Goal: Complete application form: Complete application form

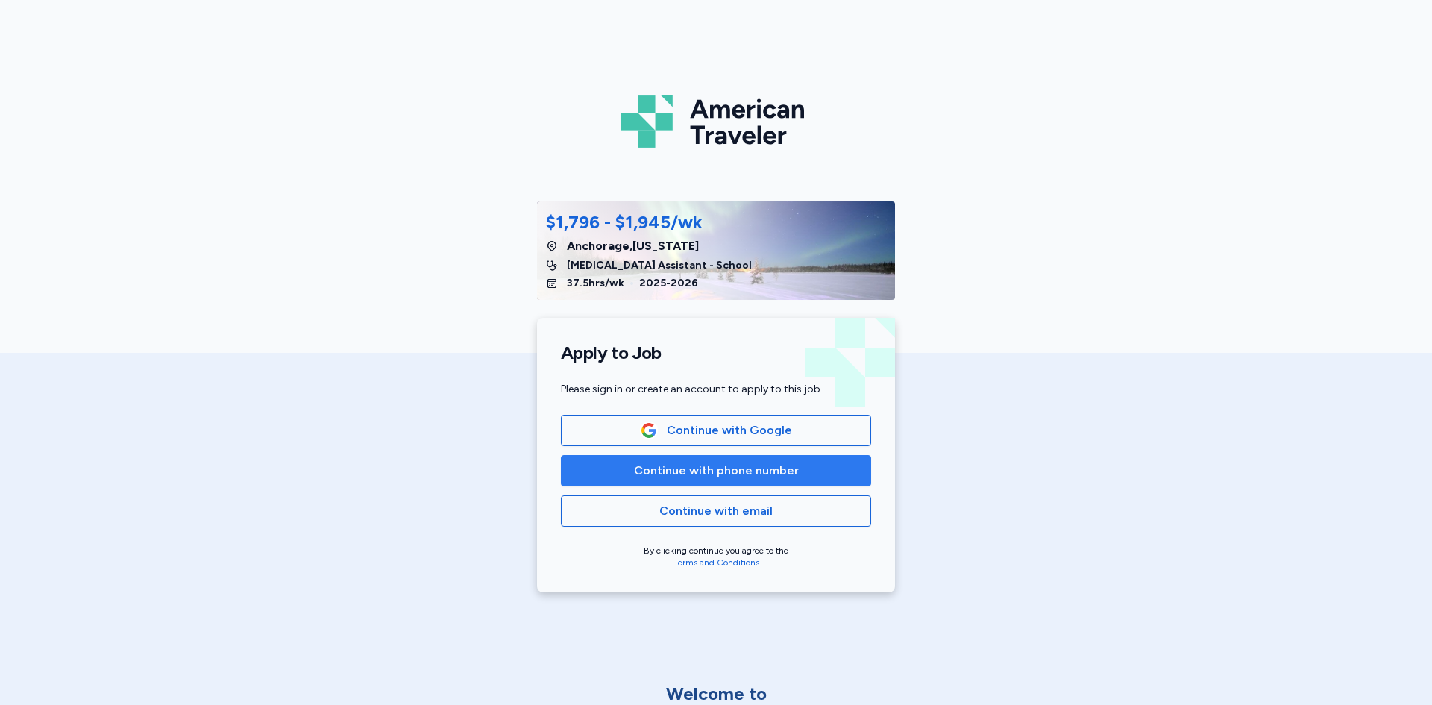
click at [677, 480] on button "Continue with phone number" at bounding box center [716, 470] width 310 height 31
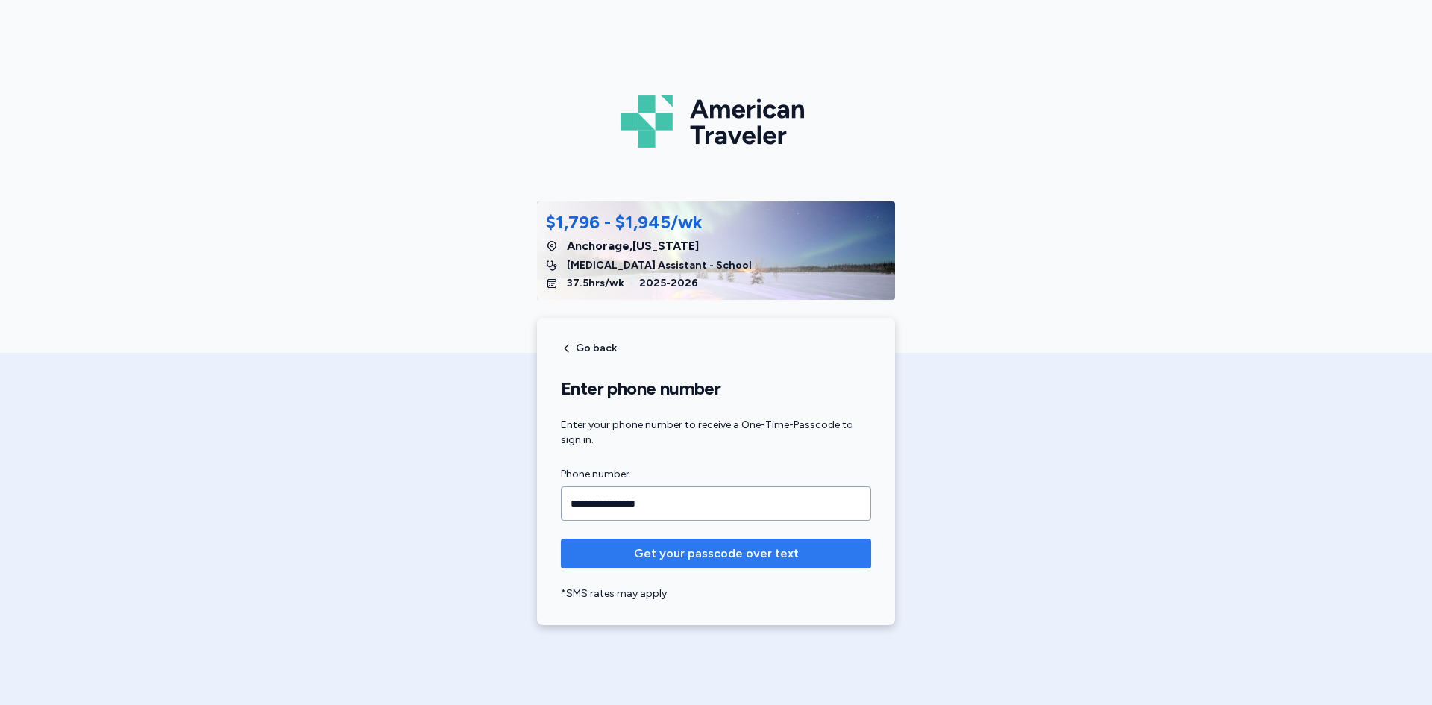
type input "**********"
click at [659, 553] on span "Get your passcode over text" at bounding box center [716, 554] width 165 height 18
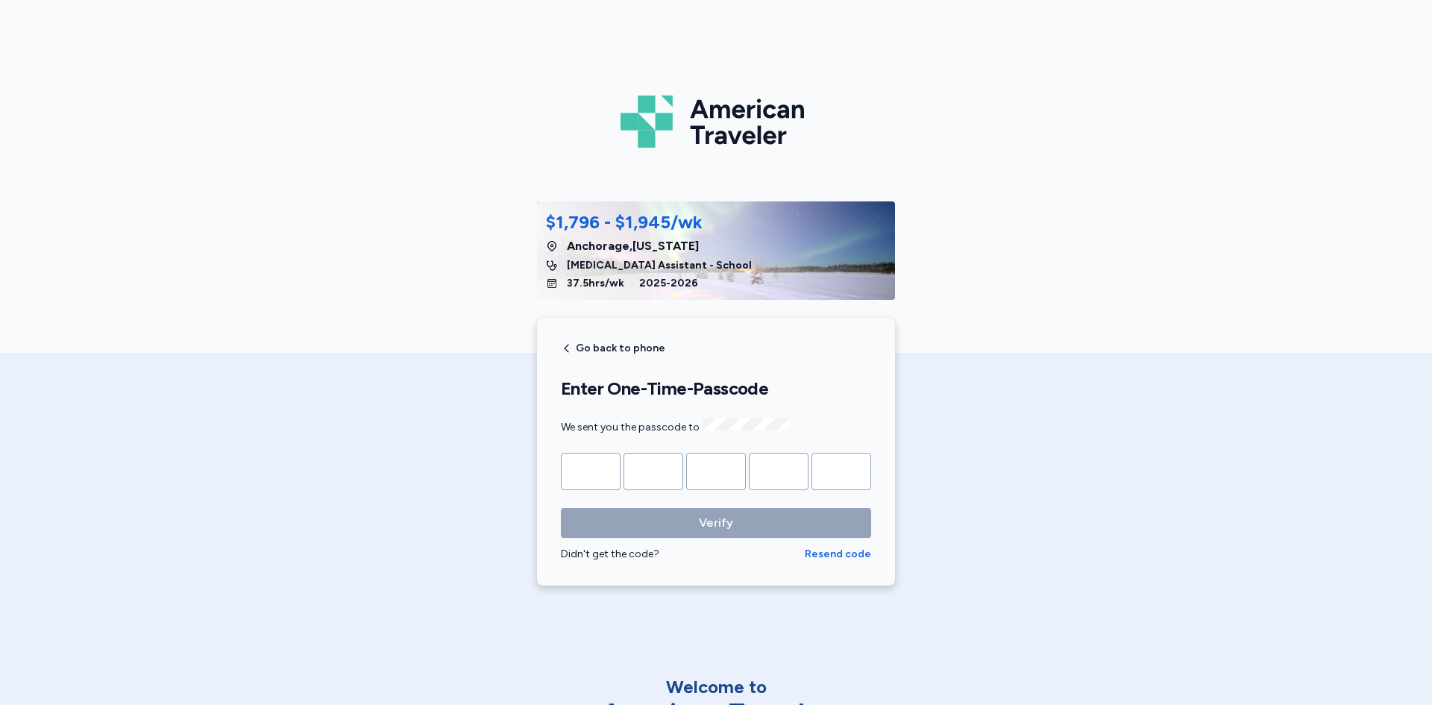
drag, startPoint x: 721, startPoint y: 580, endPoint x: 662, endPoint y: 691, distance: 126.2
click at [695, 625] on div "American Traveler $1,796 - $1,945/wk [GEOGRAPHIC_DATA] , [US_STATE] [MEDICAL_DA…" at bounding box center [716, 352] width 1432 height 705
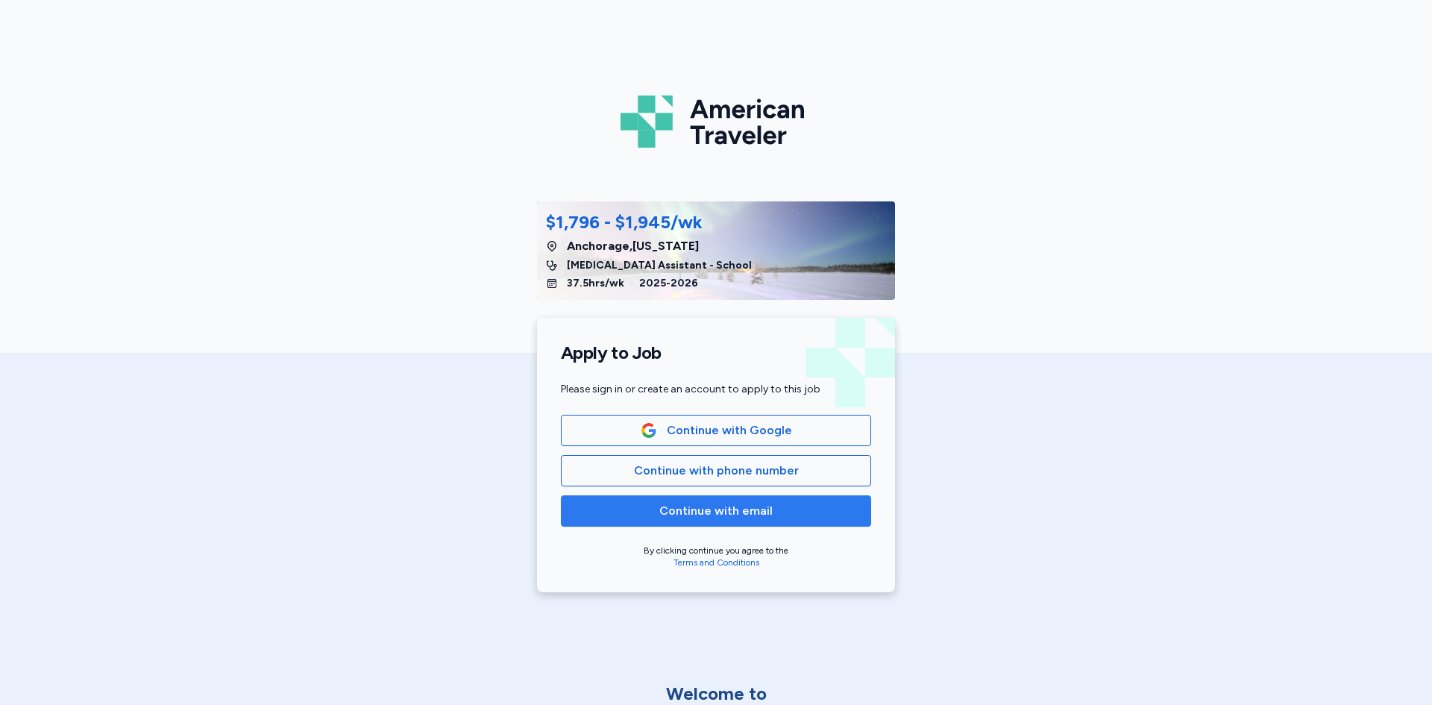
click at [697, 518] on span "Continue with email" at bounding box center [715, 511] width 113 height 18
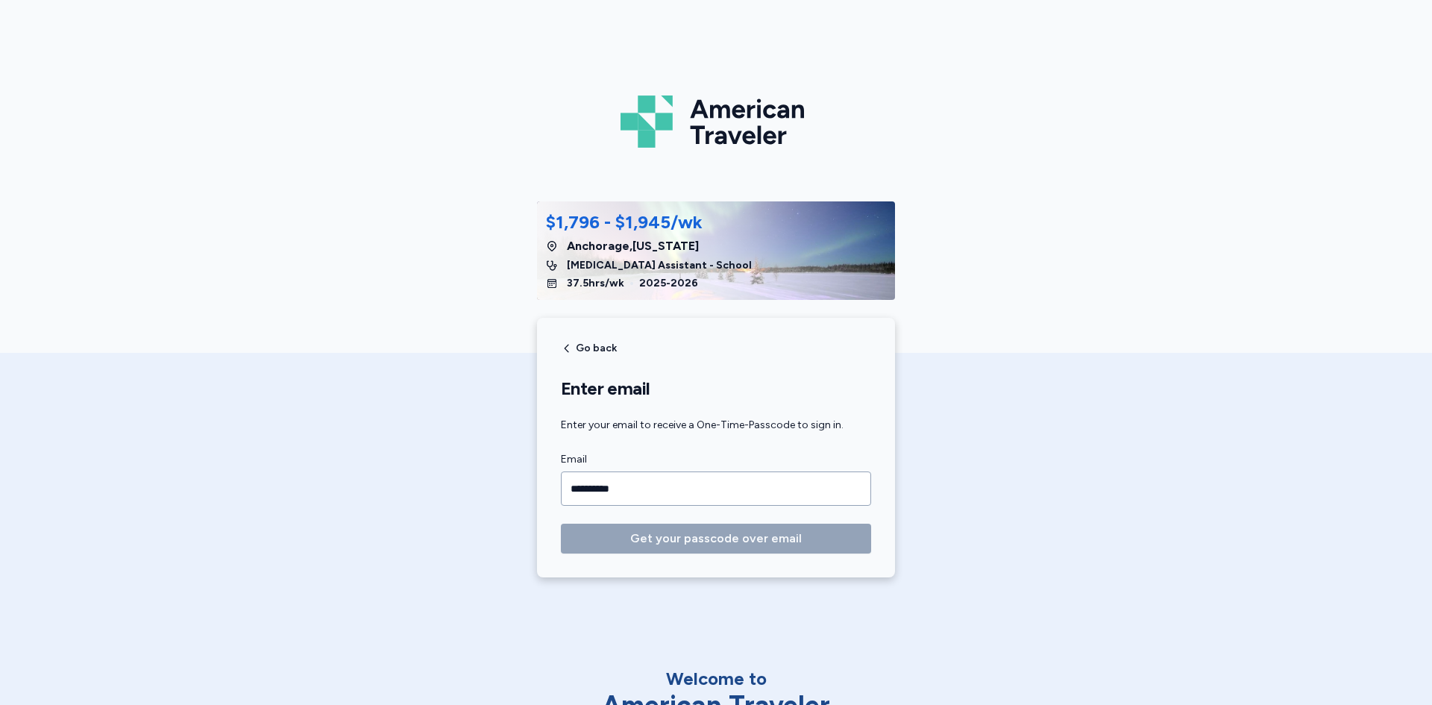
drag, startPoint x: 669, startPoint y: 486, endPoint x: 360, endPoint y: 413, distance: 317.9
click at [360, 413] on div "**********" at bounding box center [716, 297] width 1432 height 595
type input "**********"
click at [710, 544] on span "Get your passcode over email" at bounding box center [716, 539] width 172 height 18
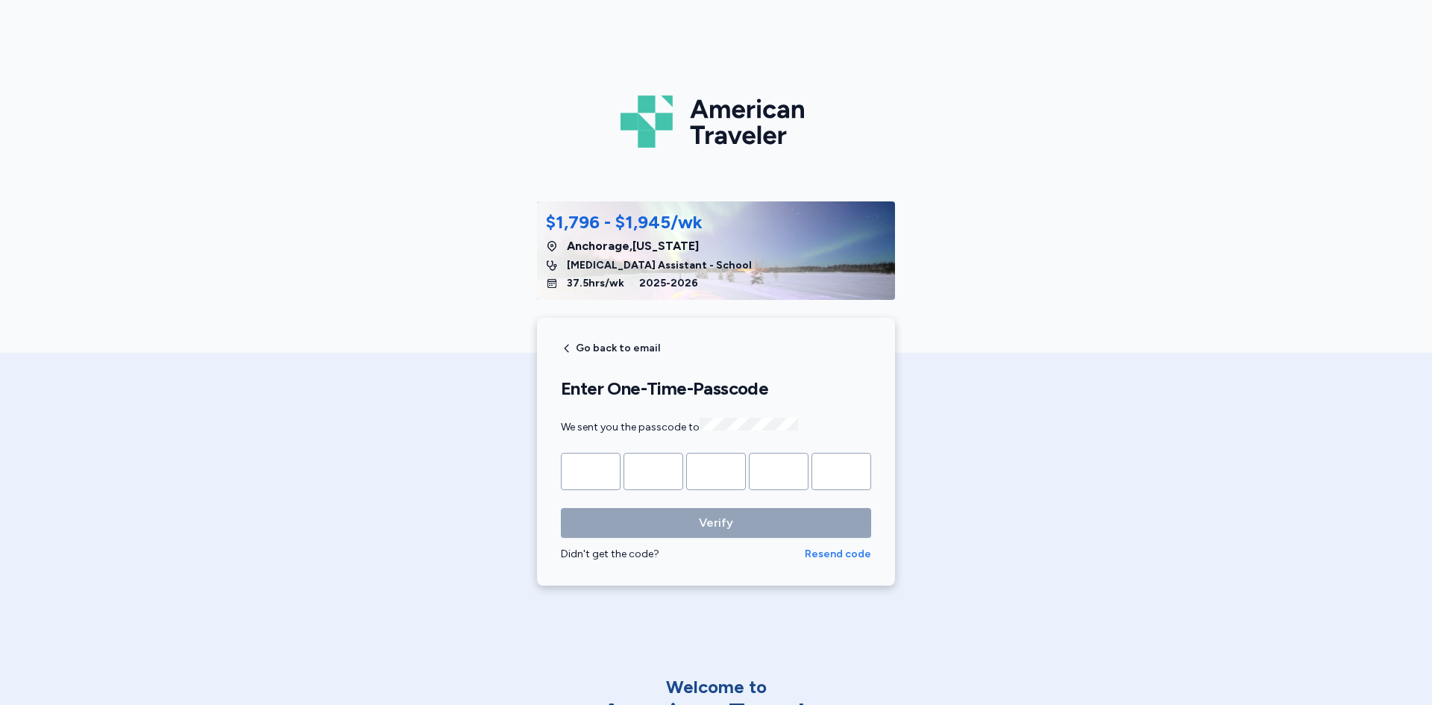
click at [832, 553] on span "Resend code" at bounding box center [838, 554] width 66 height 15
click at [581, 471] on input "Please enter OTP character 1" at bounding box center [591, 471] width 60 height 37
type input "*"
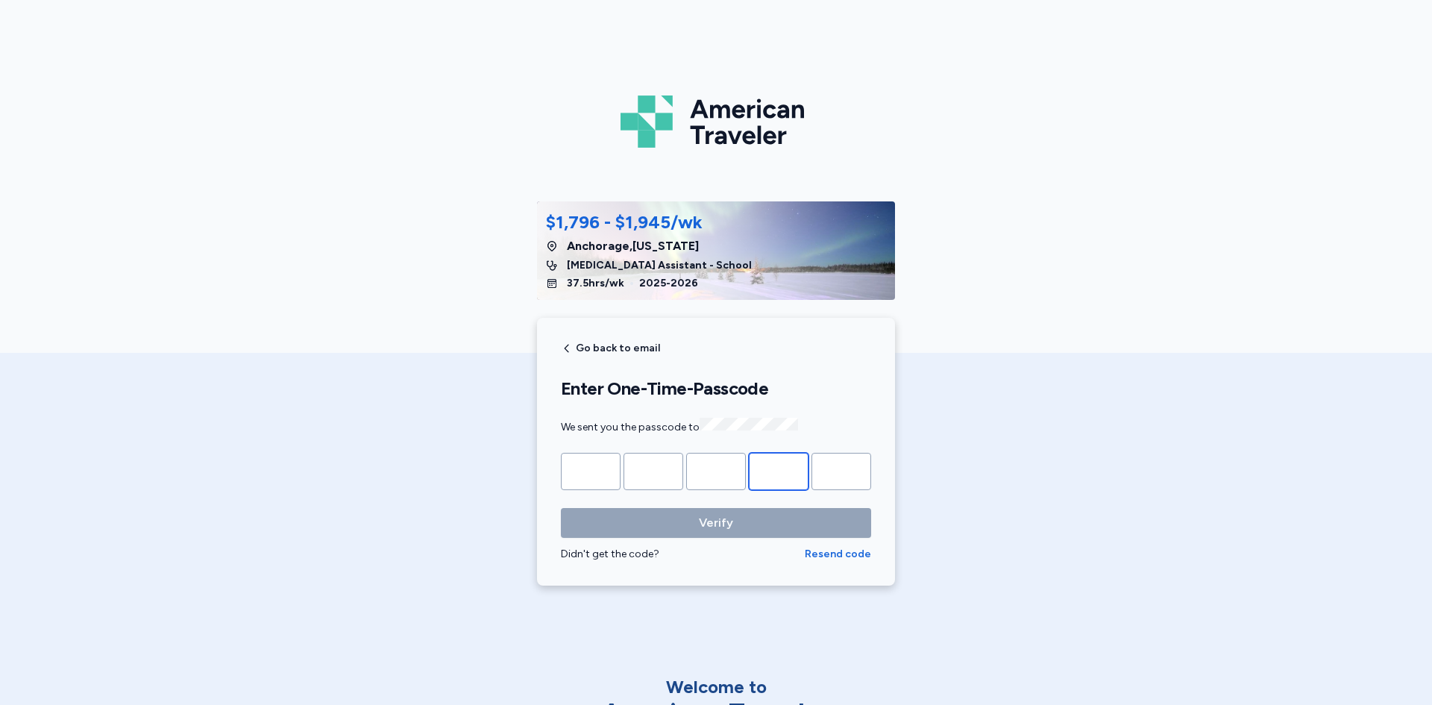
type input "*"
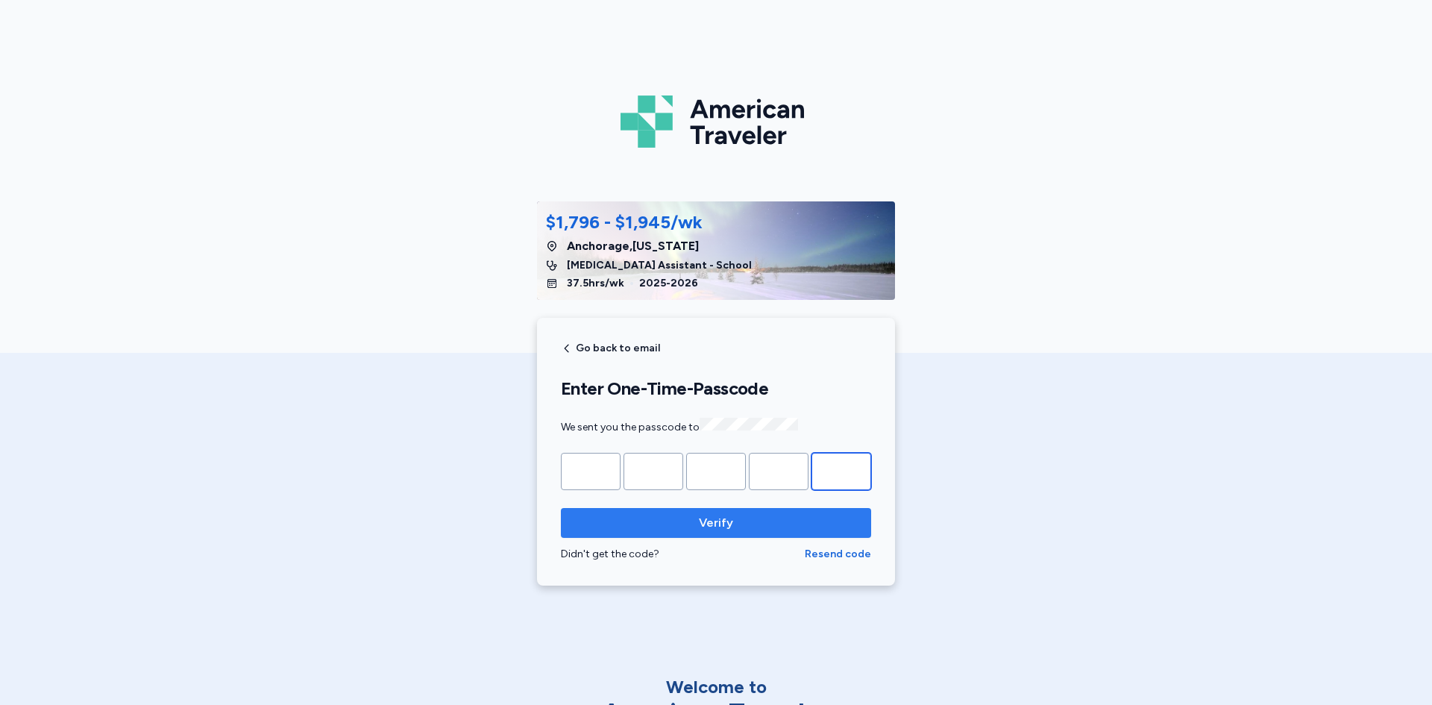
type input "*"
click at [699, 518] on span "Verify" at bounding box center [716, 523] width 34 height 18
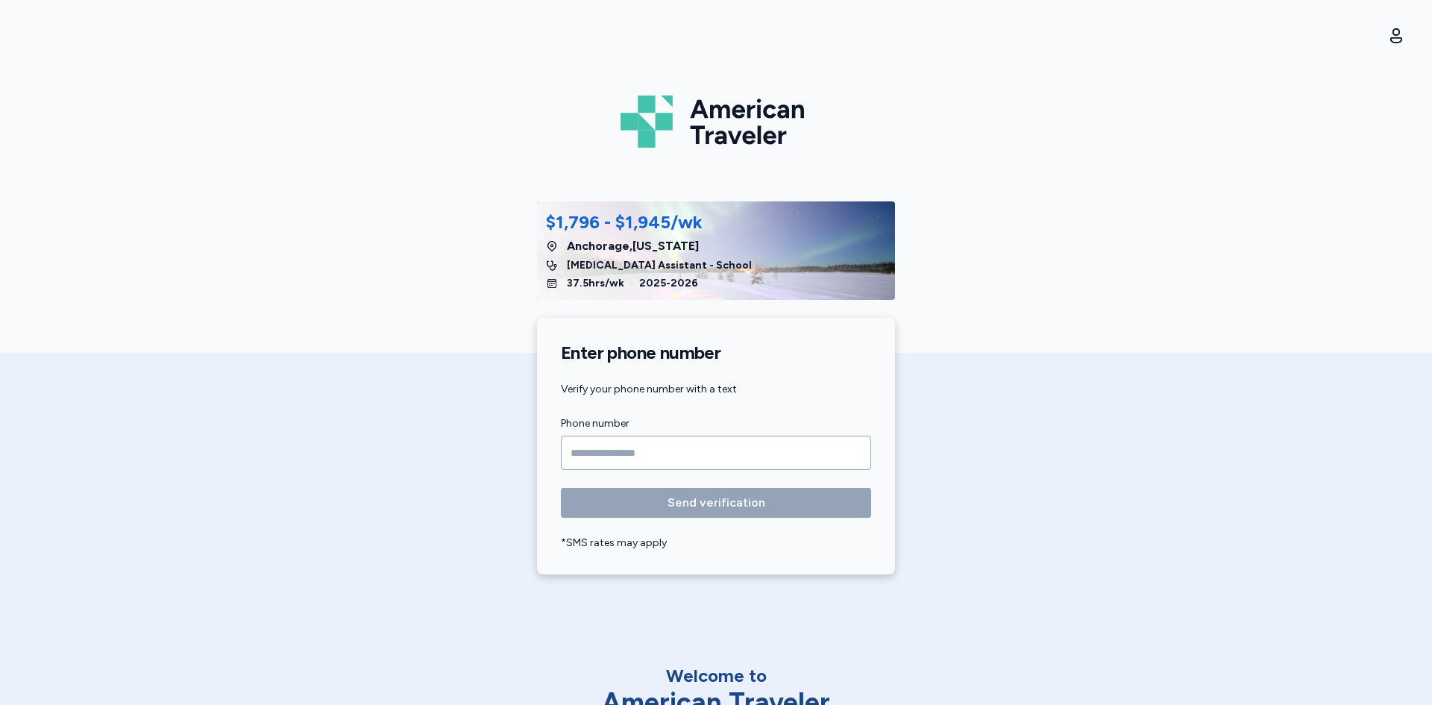
click at [586, 451] on input "Phone number" at bounding box center [716, 453] width 310 height 34
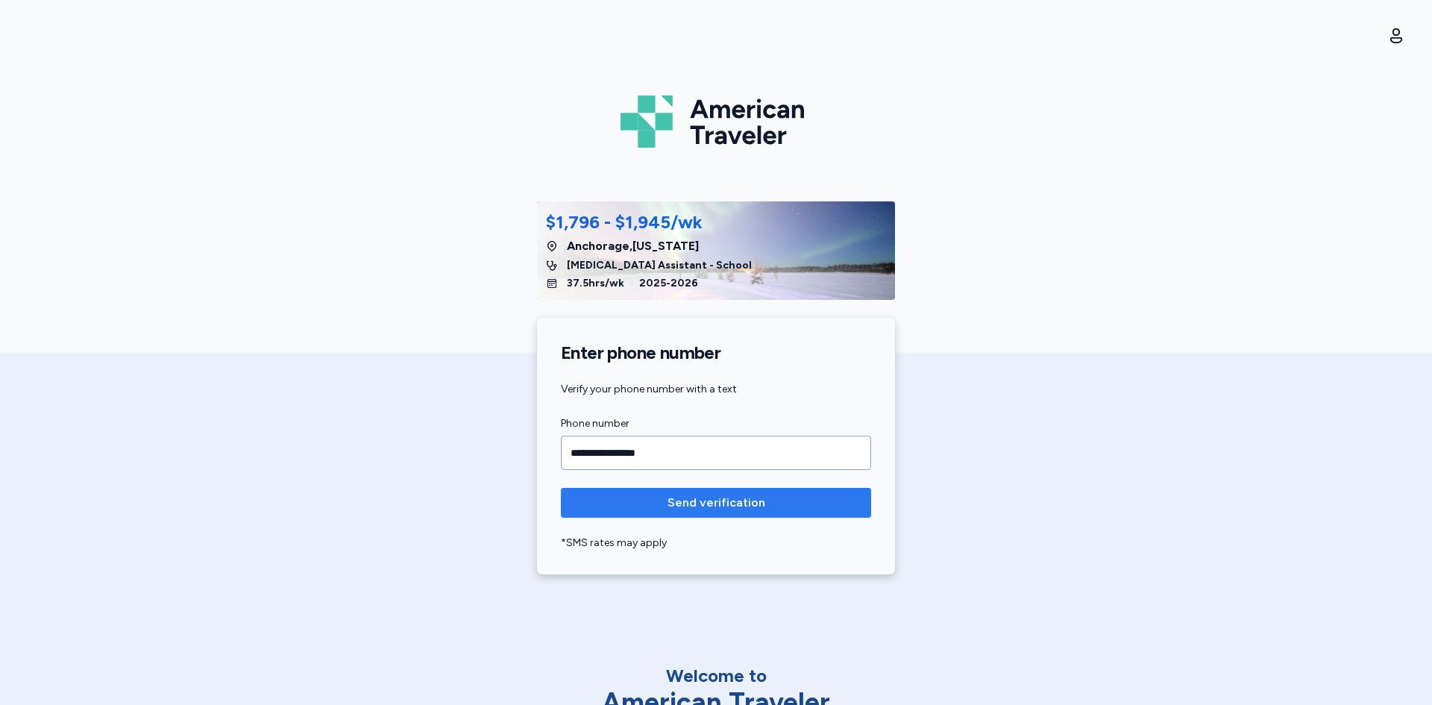
type input "**********"
click at [694, 508] on span "Send verification" at bounding box center [717, 503] width 98 height 18
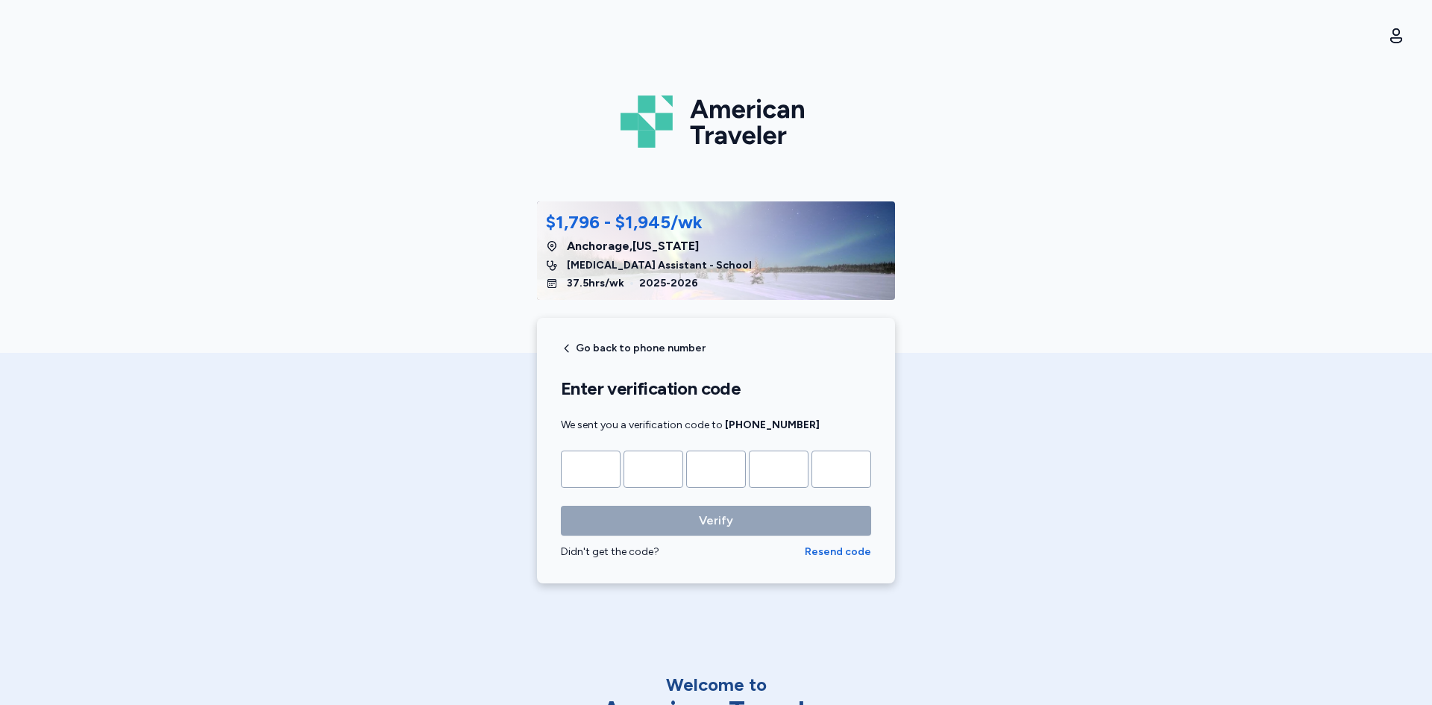
type input "*"
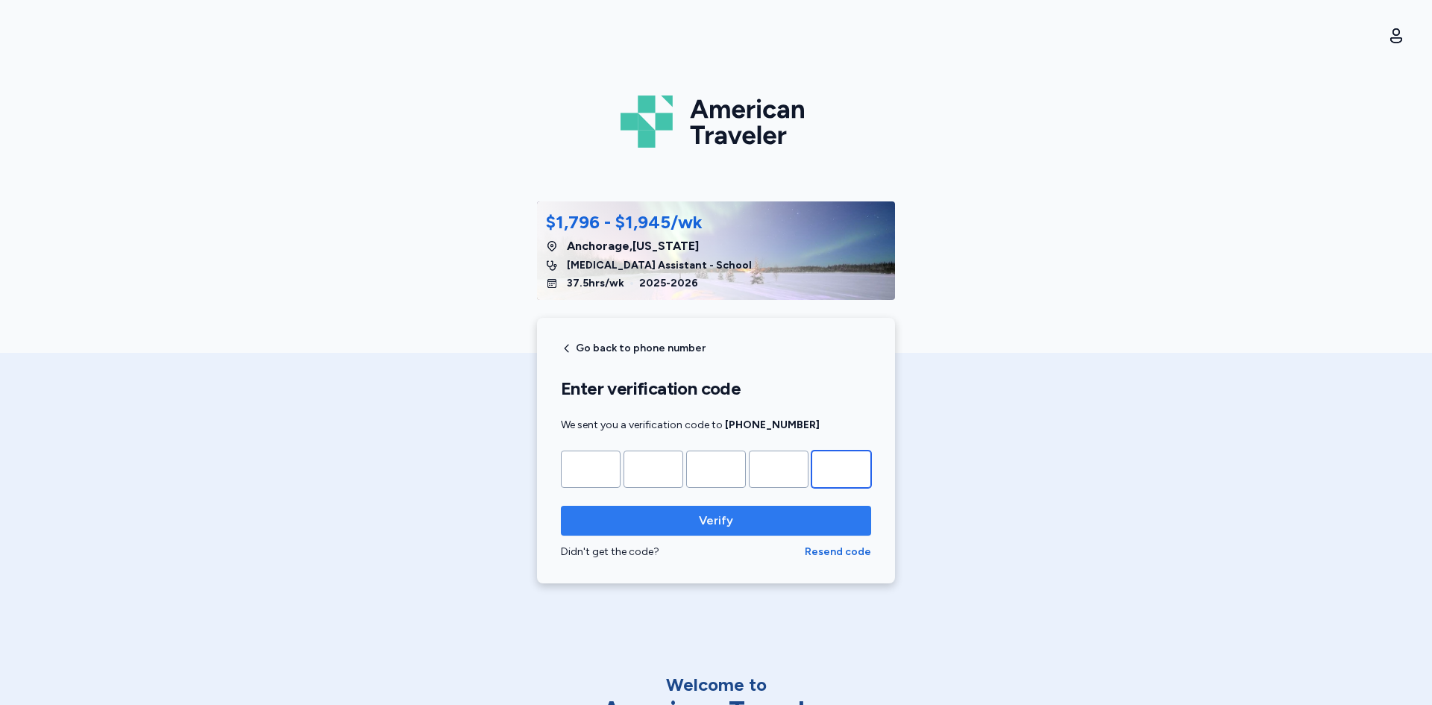
type input "*"
click at [686, 509] on button "Verify" at bounding box center [716, 521] width 310 height 30
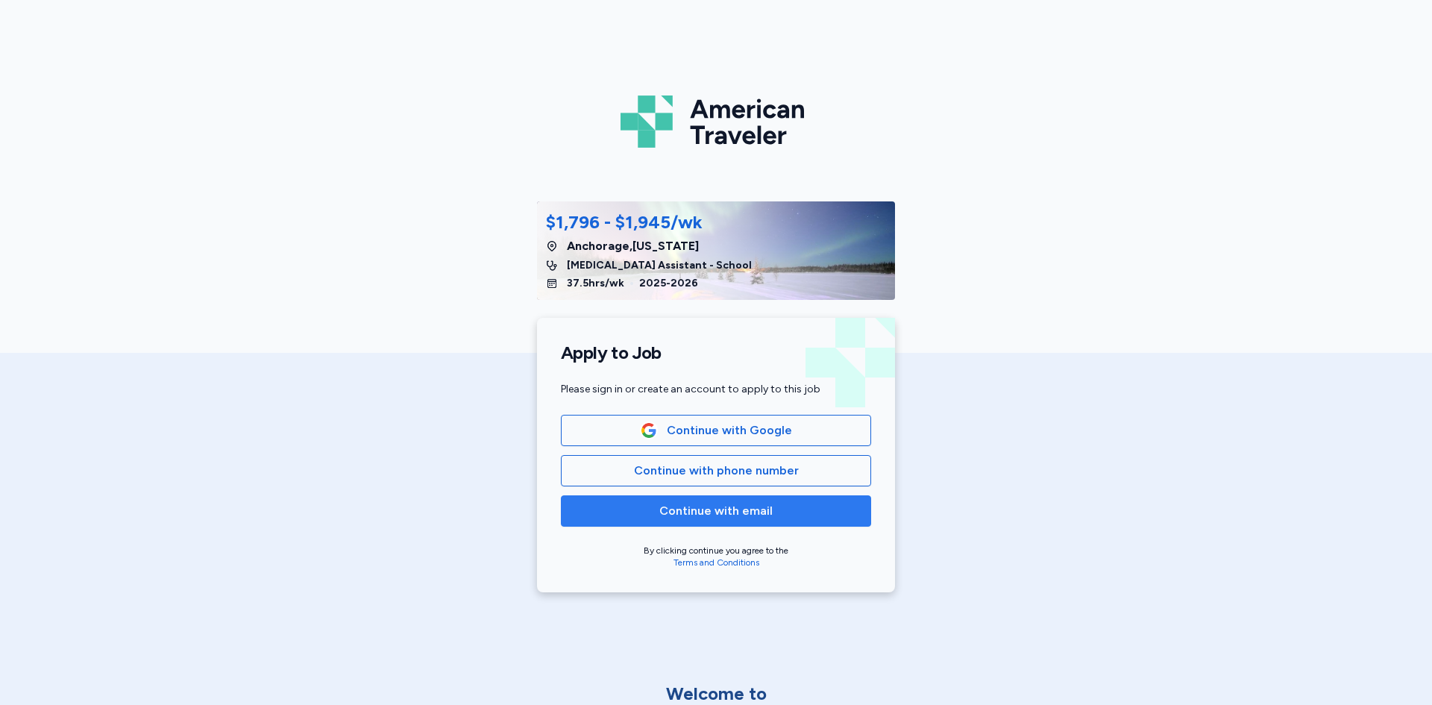
click at [704, 506] on span "Continue with email" at bounding box center [715, 511] width 113 height 18
